Goal: Task Accomplishment & Management: Manage account settings

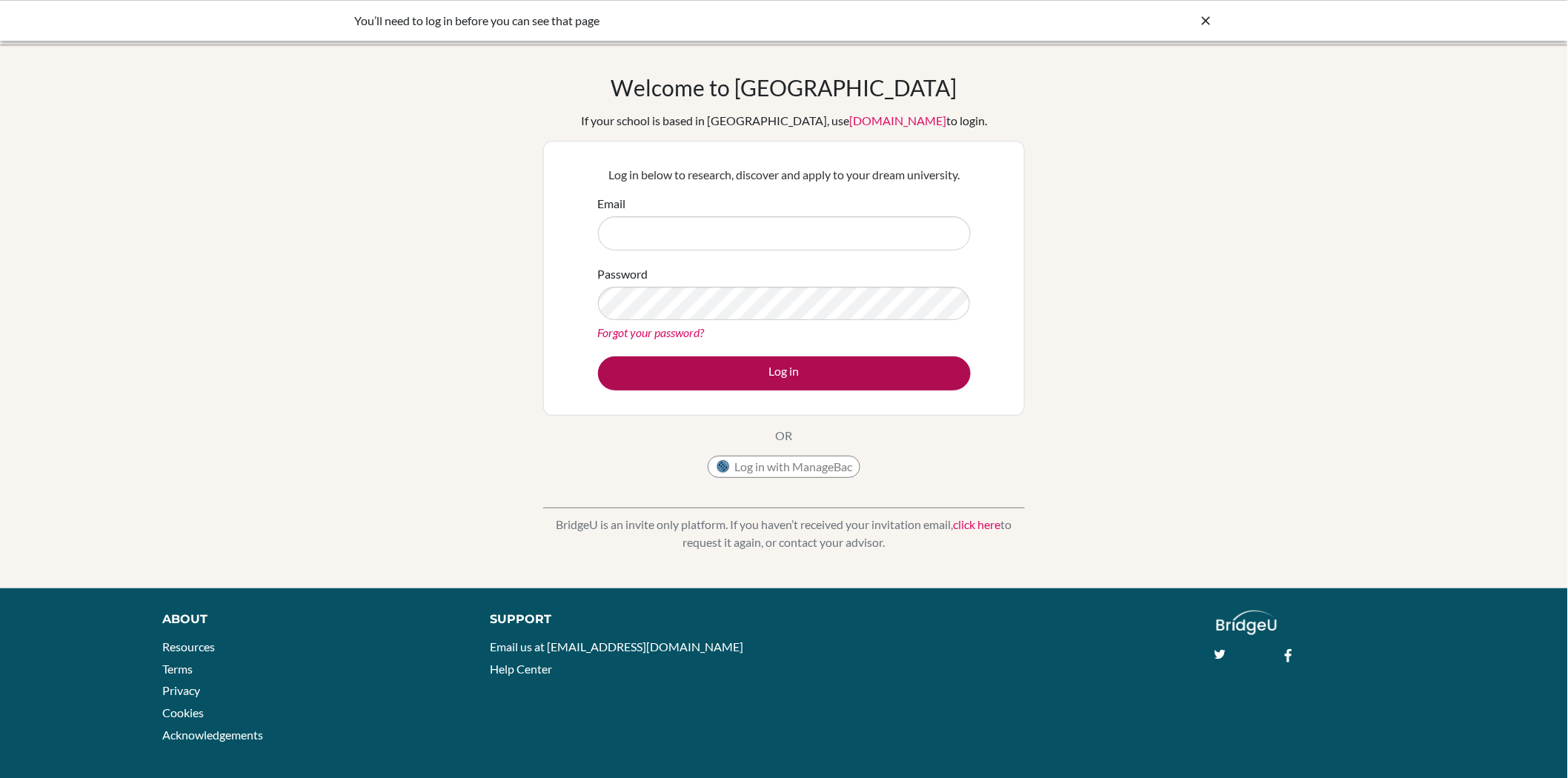
type input "[EMAIL_ADDRESS][DOMAIN_NAME]"
click at [694, 378] on button "Log in" at bounding box center [784, 373] width 372 height 34
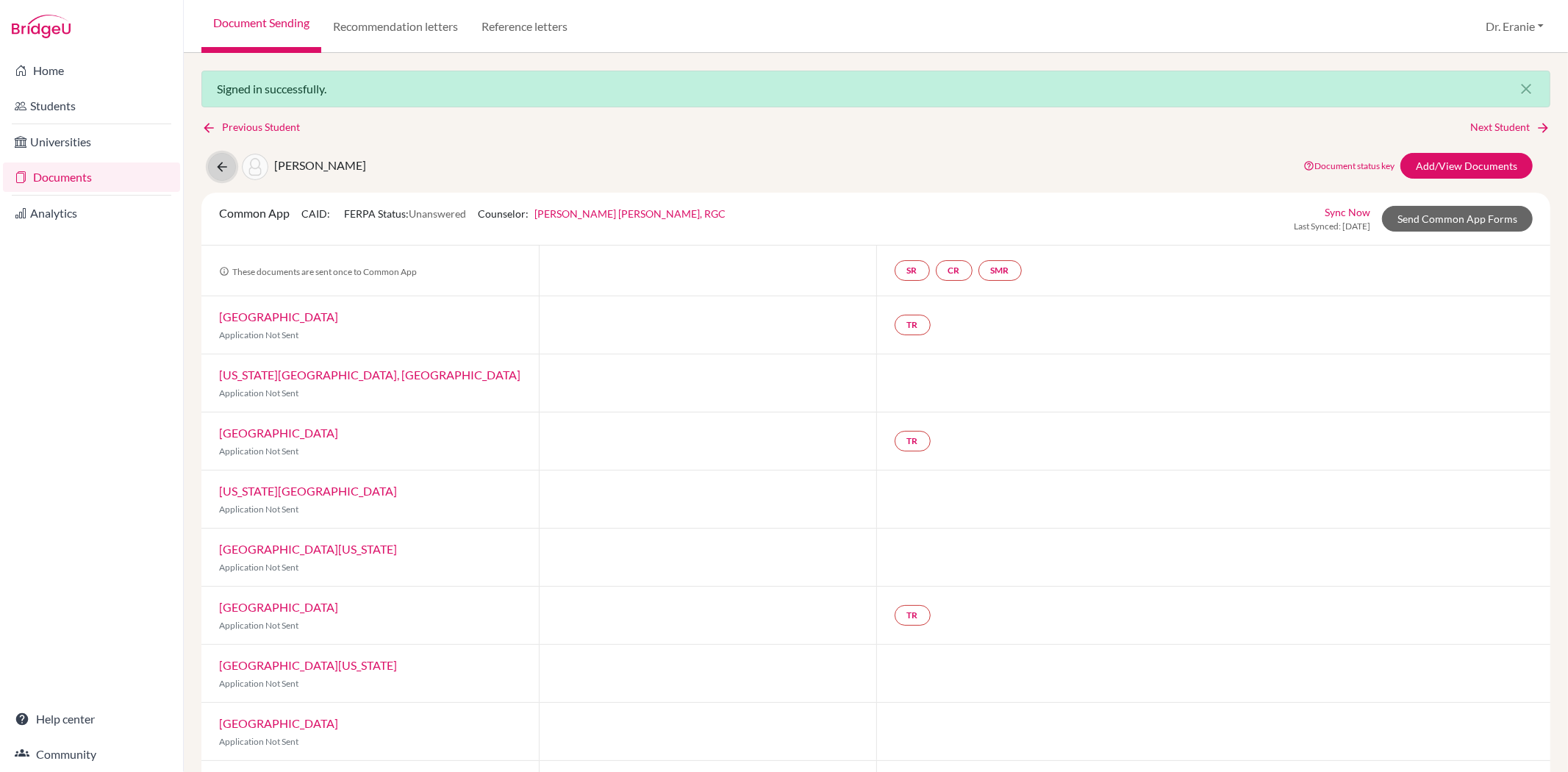
click at [218, 166] on icon at bounding box center [222, 167] width 14 height 14
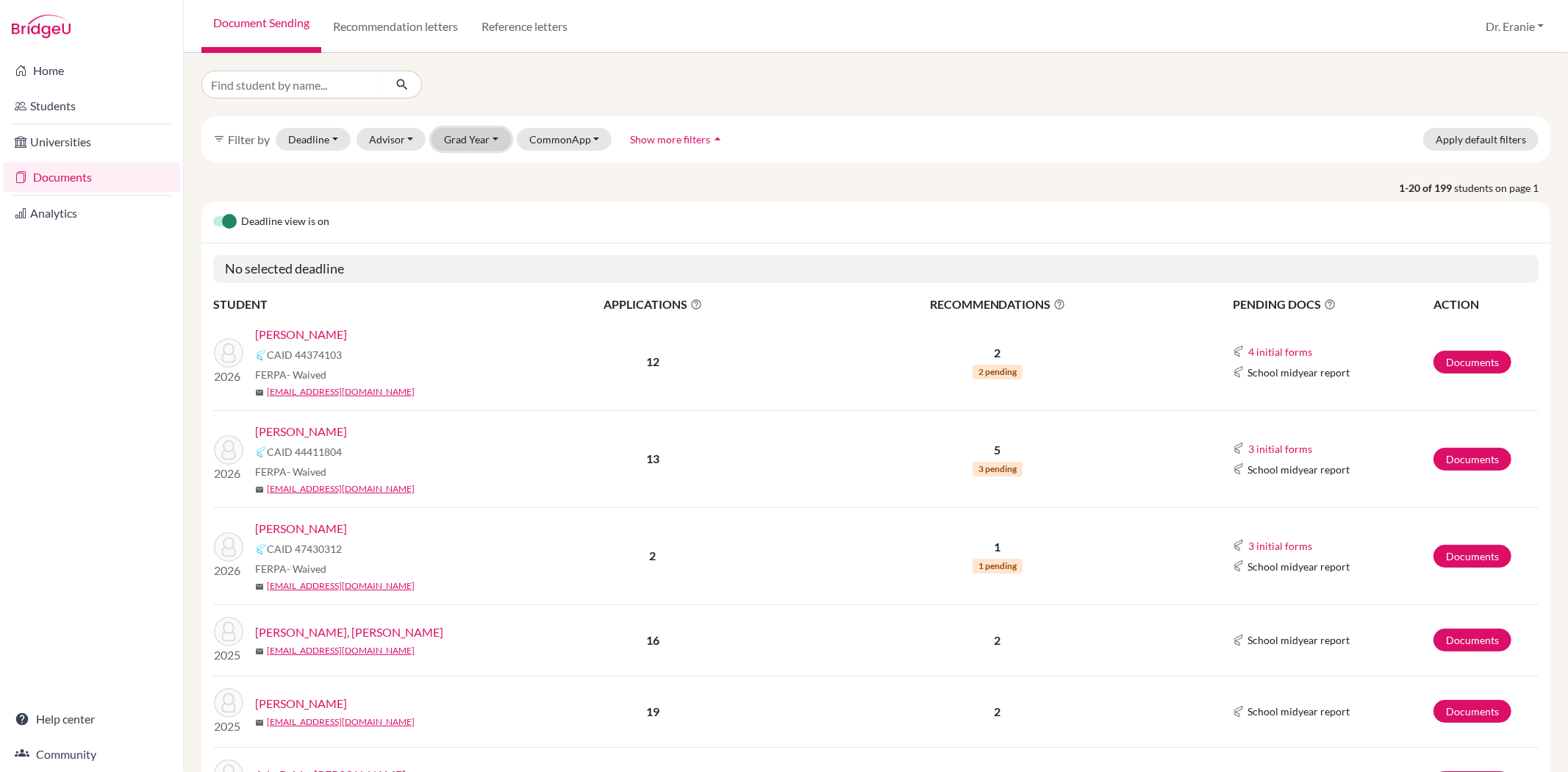
click at [495, 143] on button "Grad Year" at bounding box center [471, 139] width 79 height 23
click at [475, 219] on div "2025" at bounding box center [475, 217] width 51 height 17
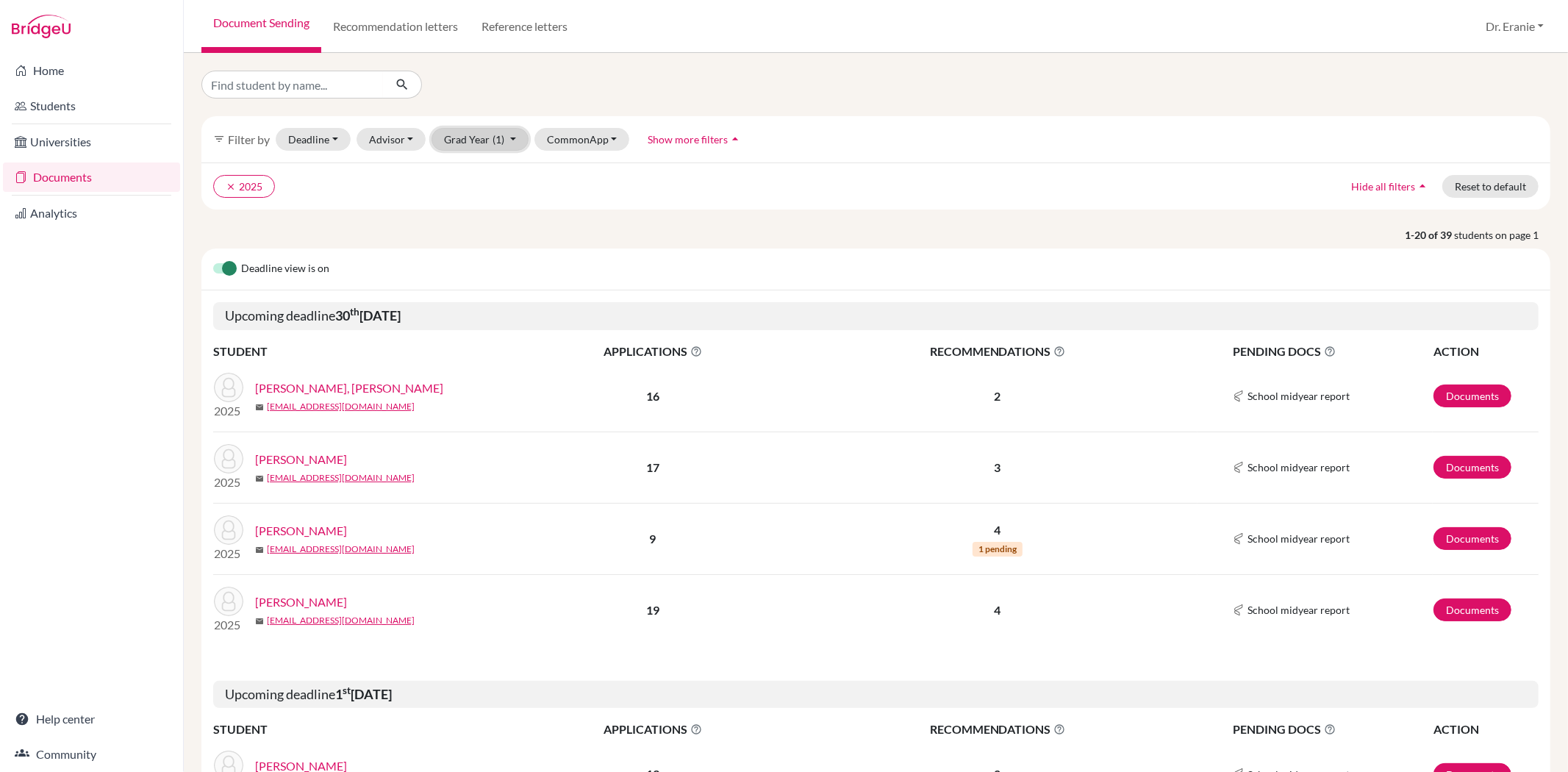
click at [510, 140] on button "Grad Year (1)" at bounding box center [480, 139] width 97 height 23
click at [478, 195] on div "2026" at bounding box center [475, 194] width 51 height 17
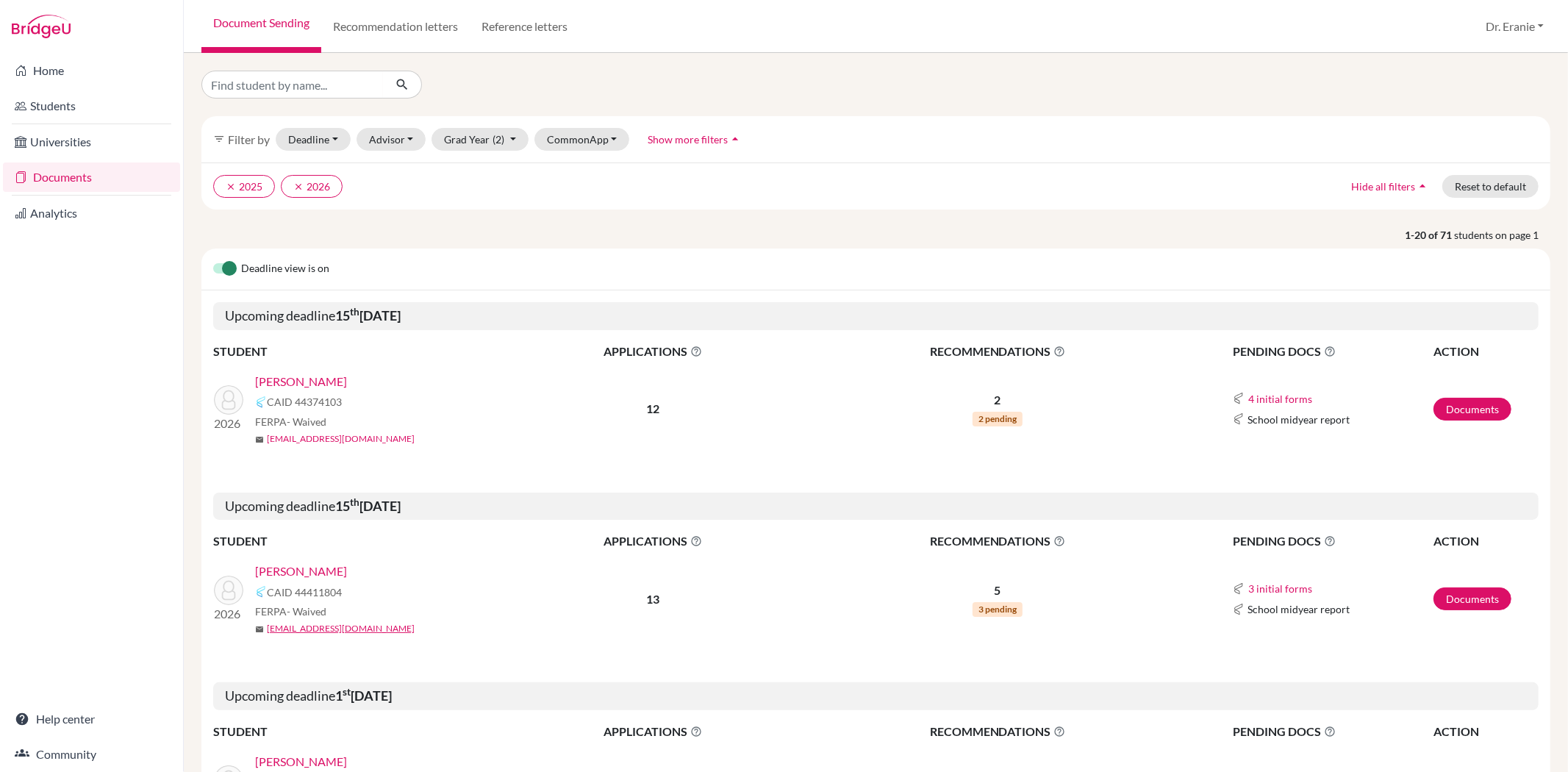
scroll to position [244, 0]
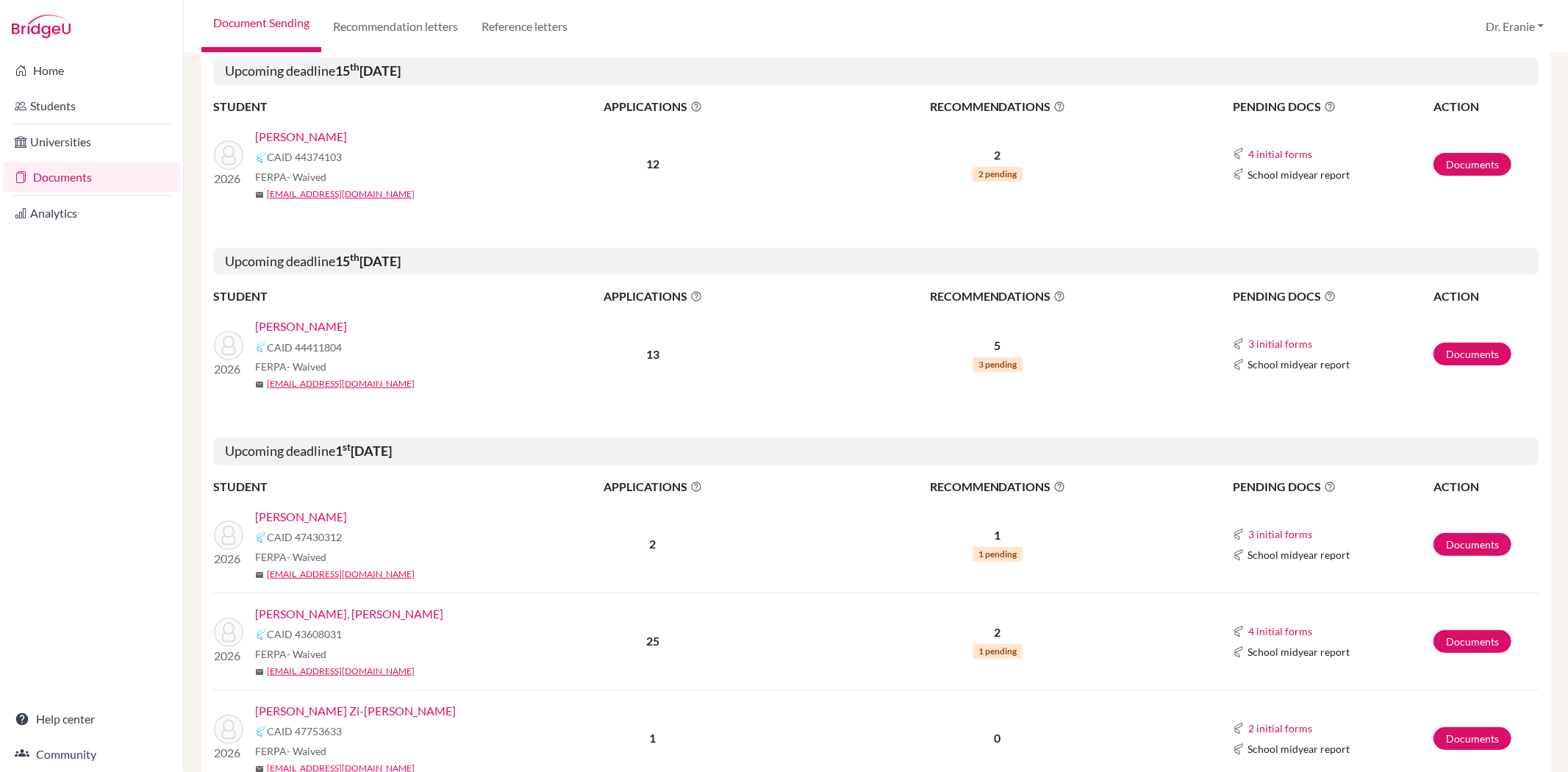
click at [291, 518] on link "[PERSON_NAME]" at bounding box center [300, 516] width 92 height 17
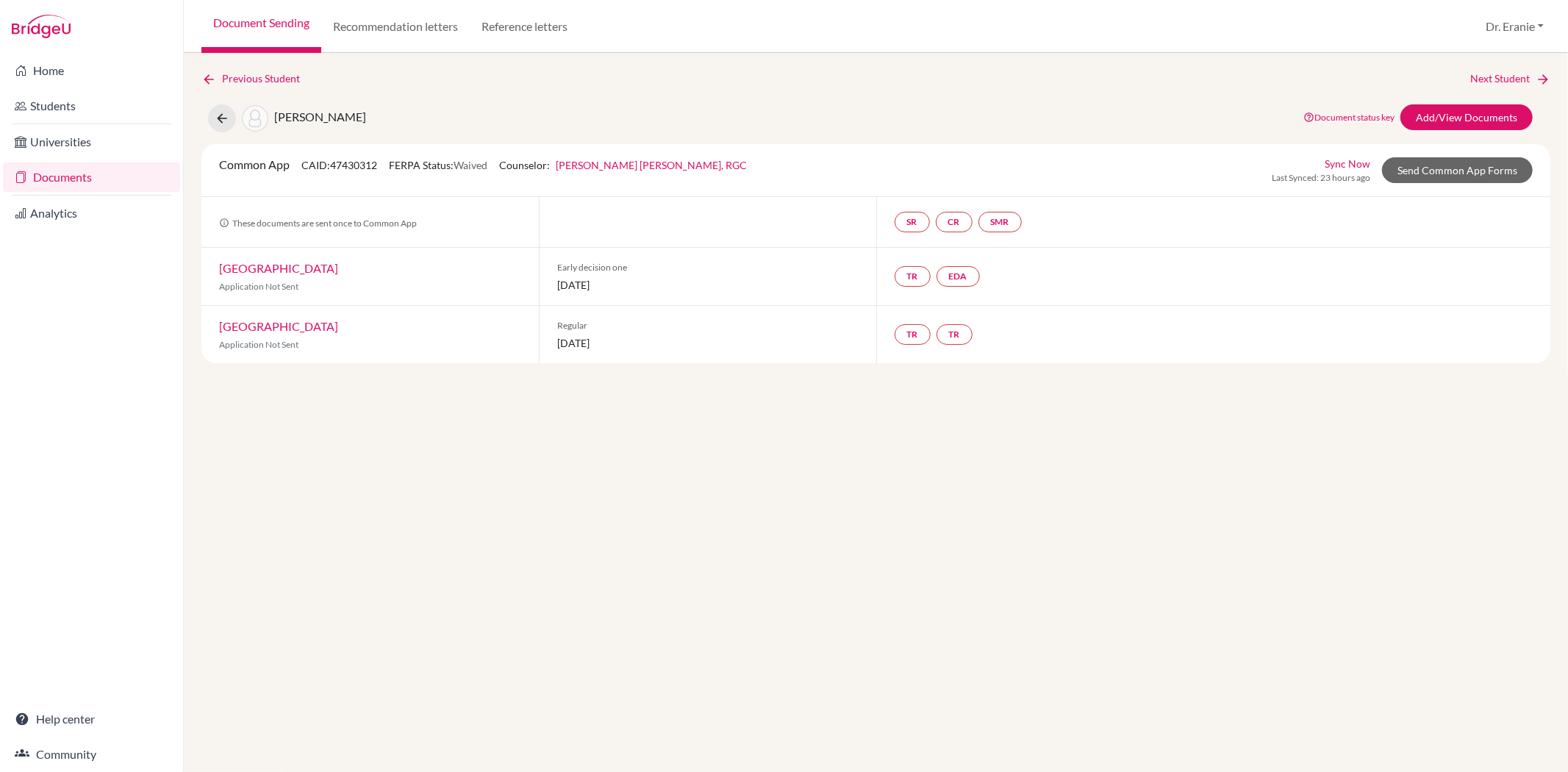
click at [1361, 160] on link "Sync Now" at bounding box center [1347, 163] width 45 height 15
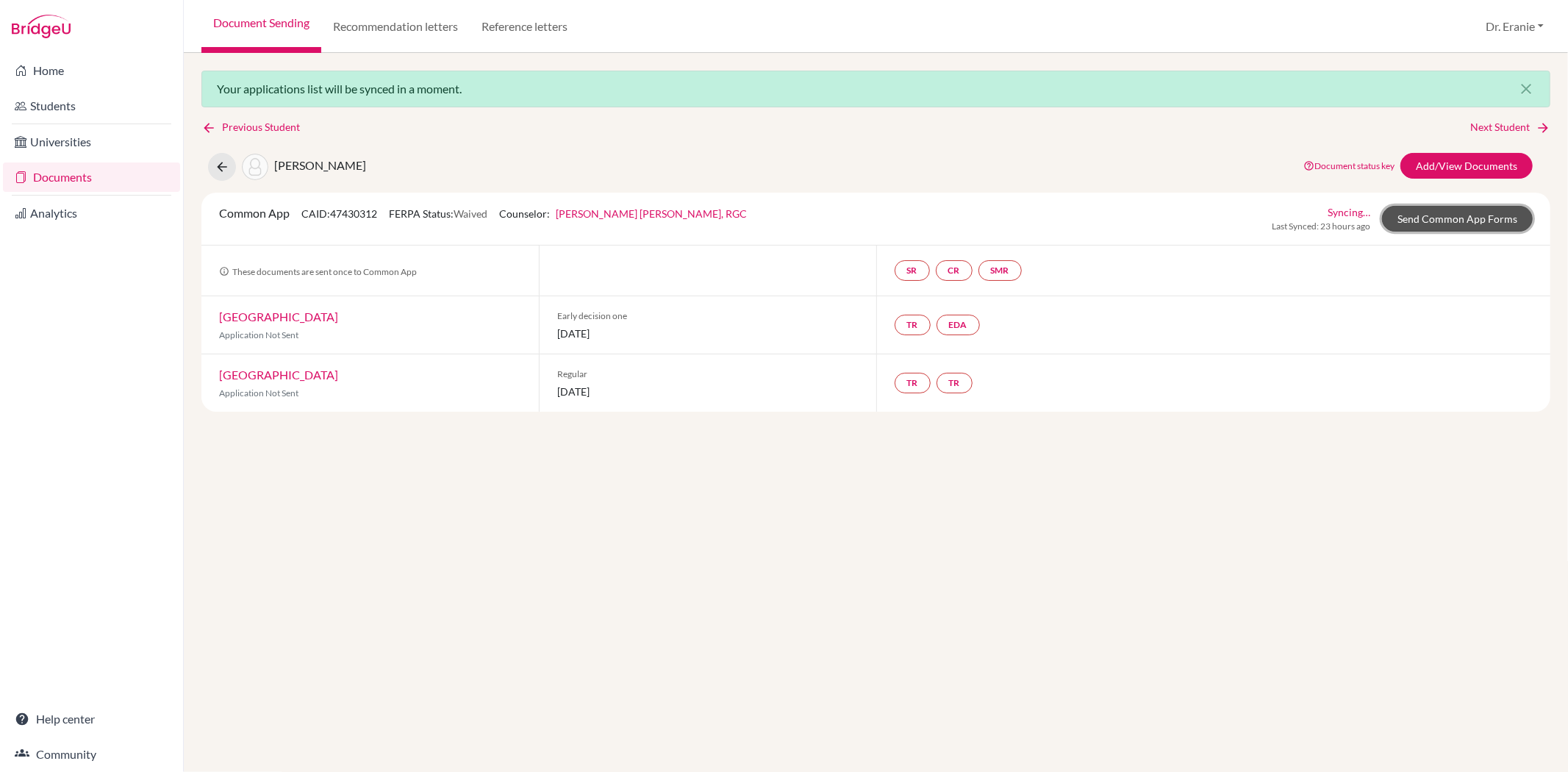
click at [1465, 216] on link "Send Common App Forms" at bounding box center [1457, 219] width 151 height 26
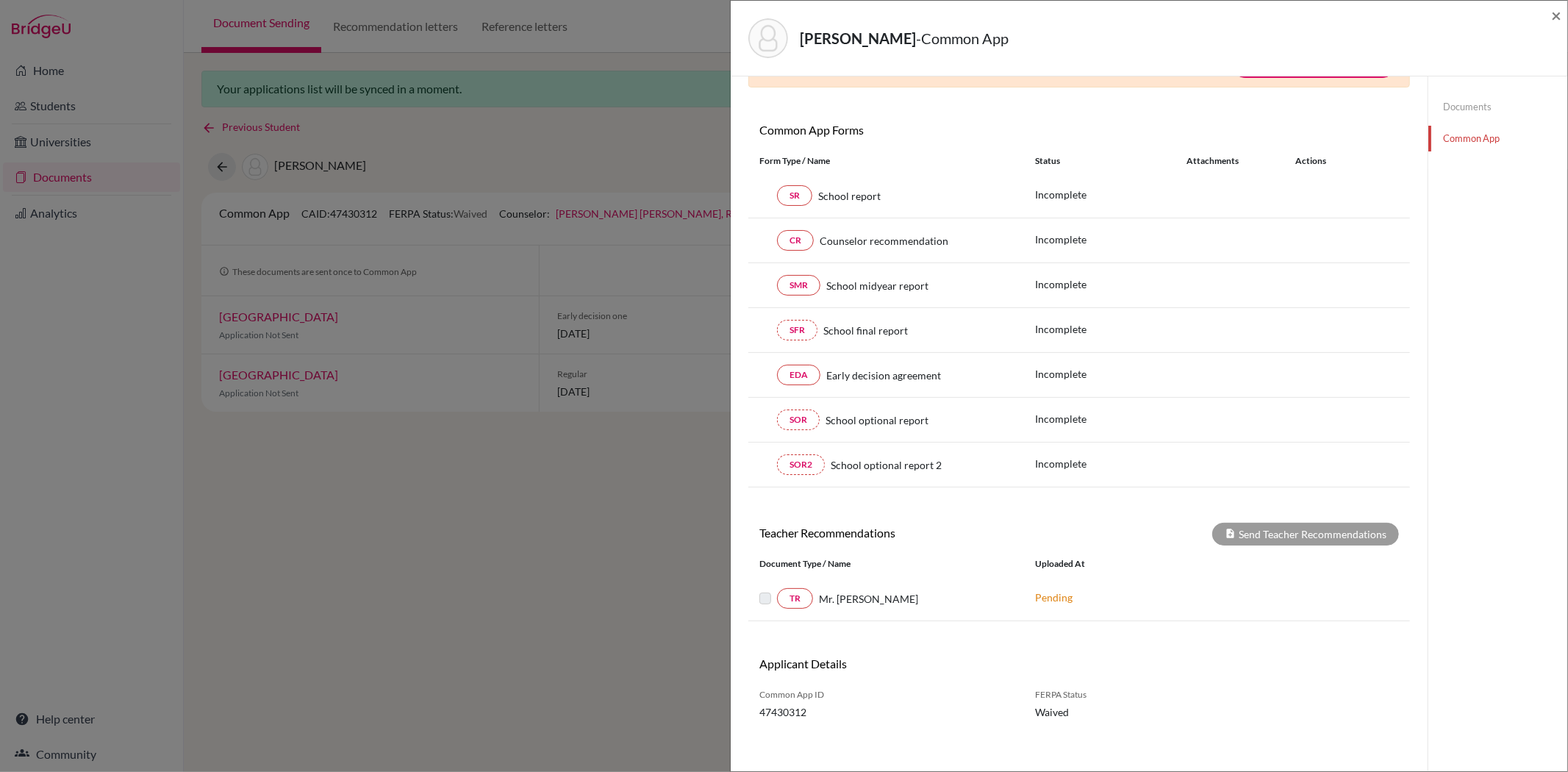
scroll to position [113, 0]
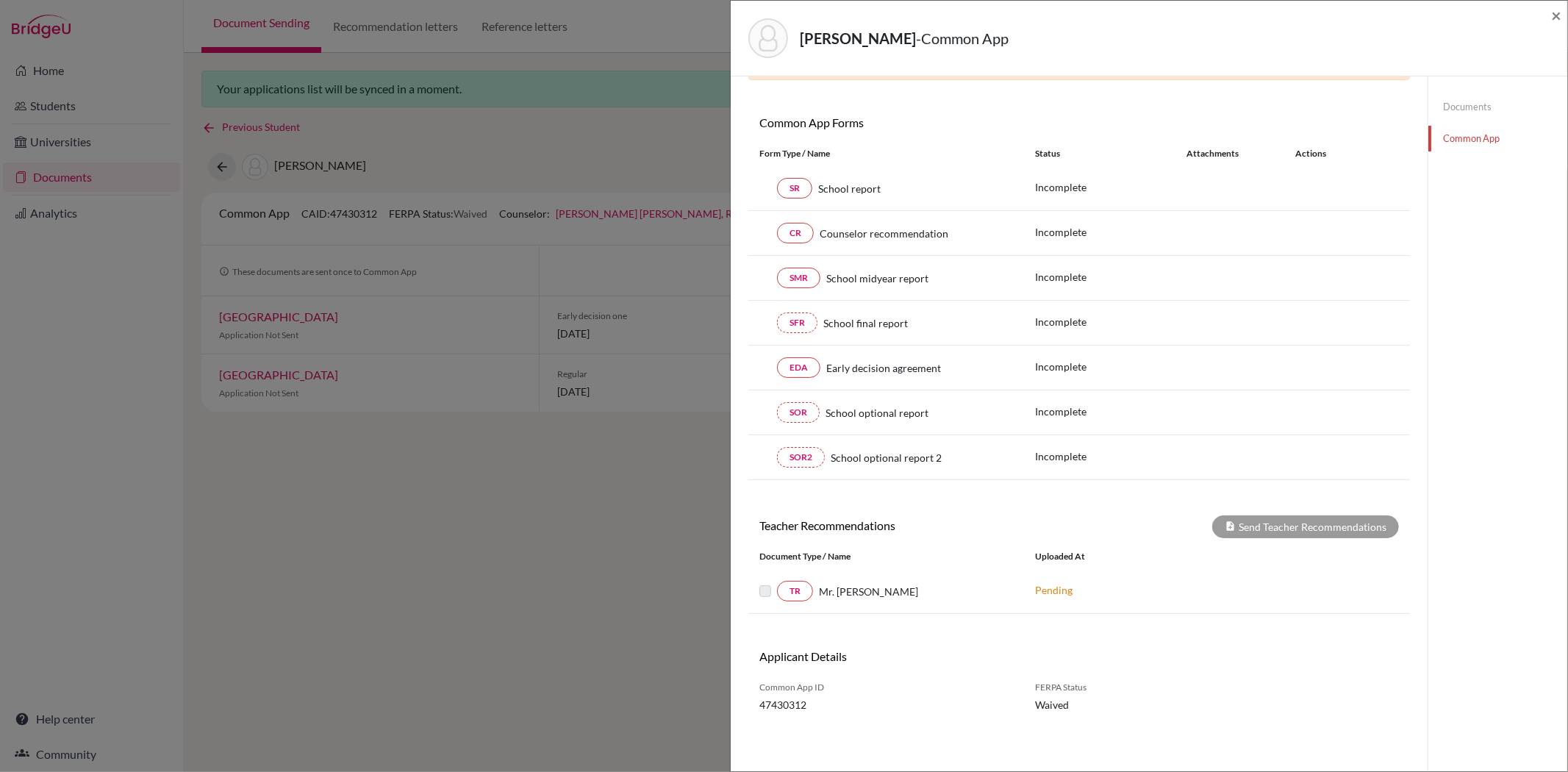
click at [568, 566] on div "Chow, Kyle - Common App × × Counselor Profile required Please review and confir…" at bounding box center [784, 386] width 1568 height 772
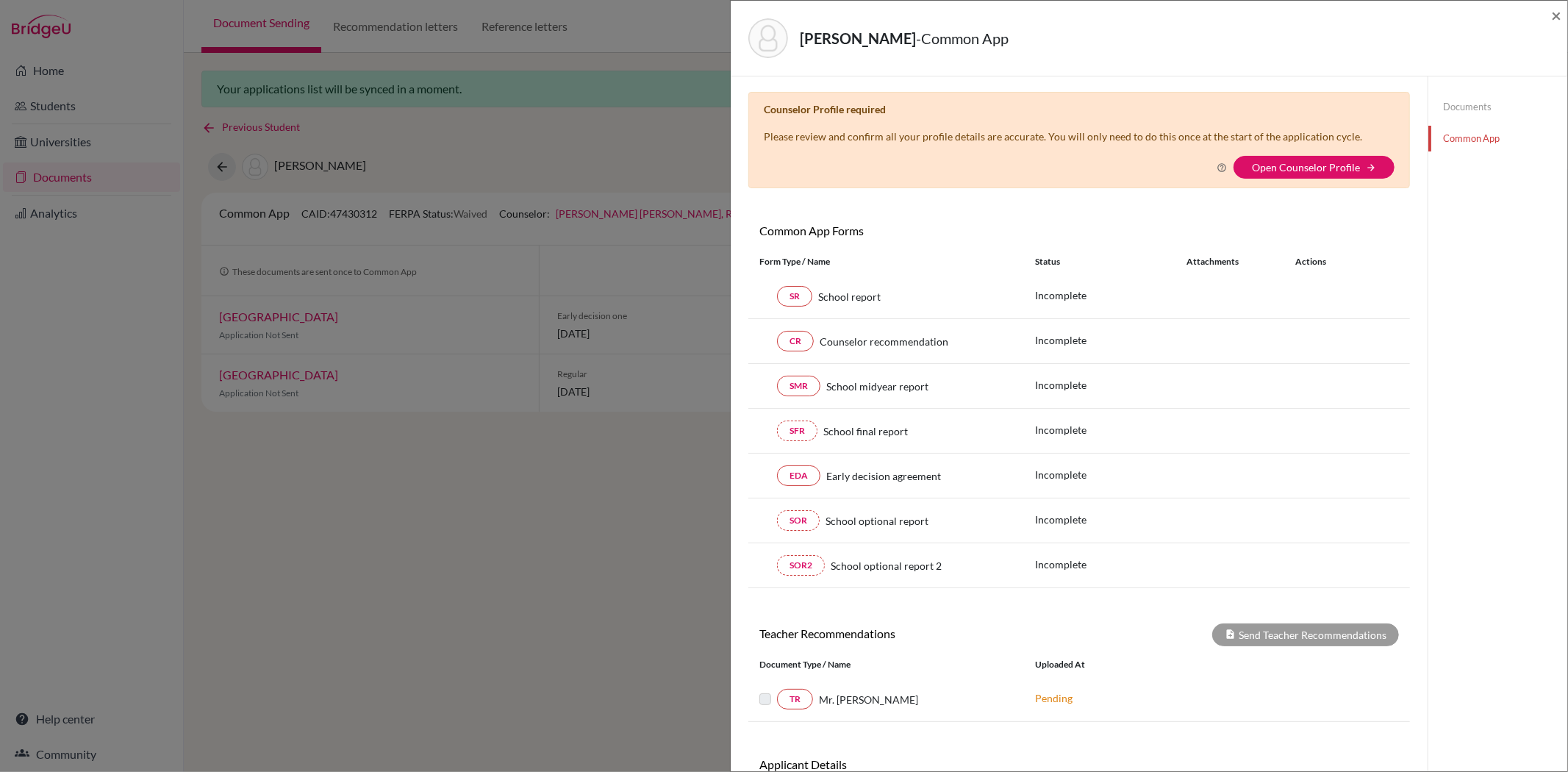
scroll to position [0, 0]
click at [1555, 14] on span "×" at bounding box center [1556, 15] width 11 height 21
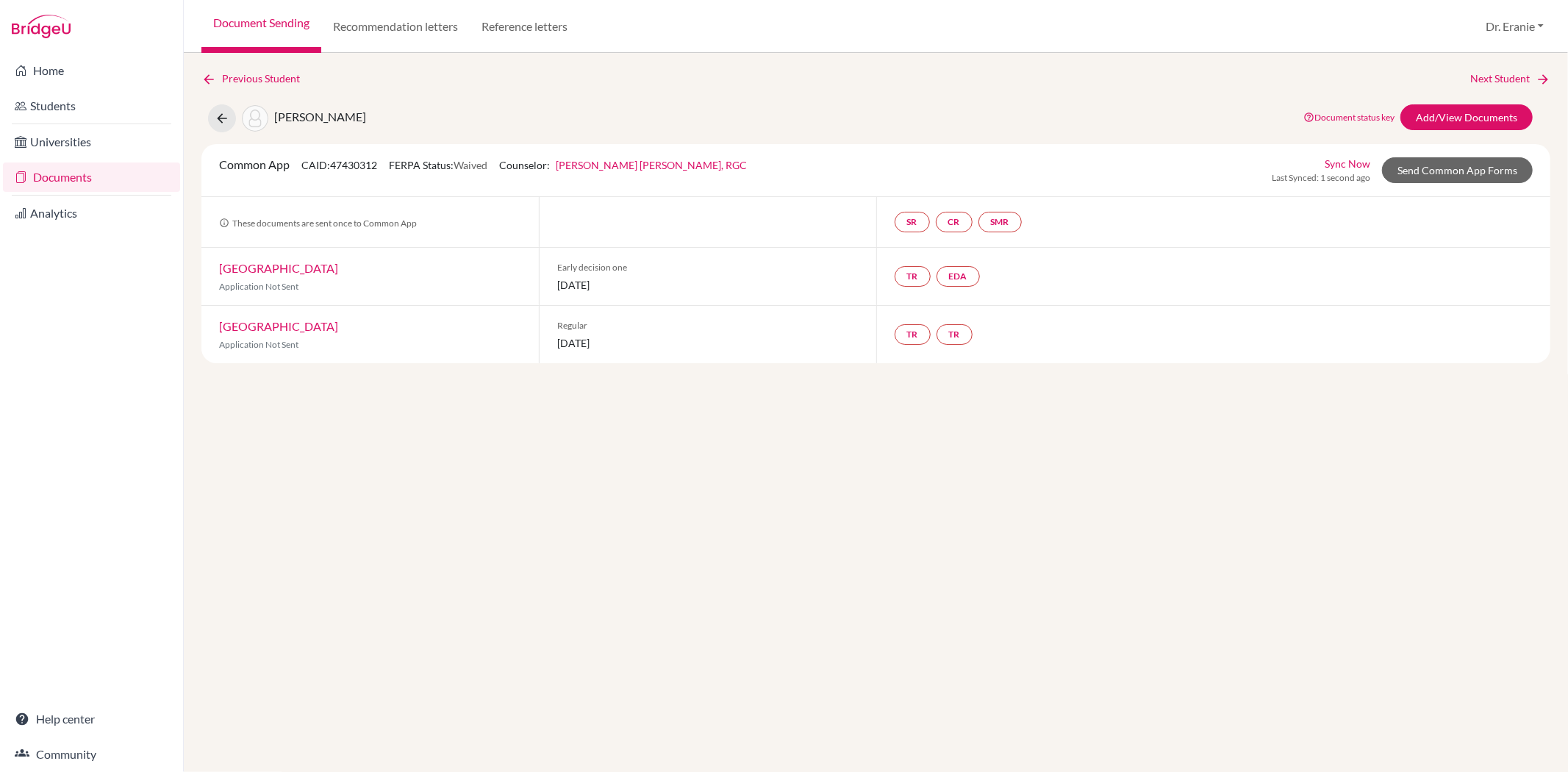
click at [1369, 164] on link "Sync Now" at bounding box center [1347, 163] width 45 height 15
